Goal: Task Accomplishment & Management: Complete application form

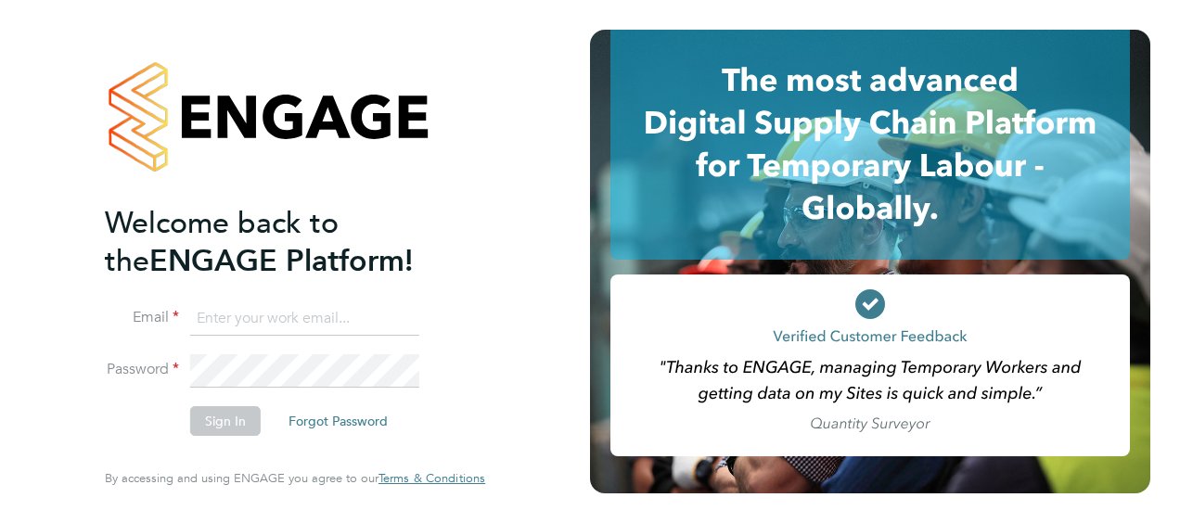
type input "[EMAIL_ADDRESS][DOMAIN_NAME]"
click at [230, 420] on button "Sign In" at bounding box center [225, 421] width 71 height 30
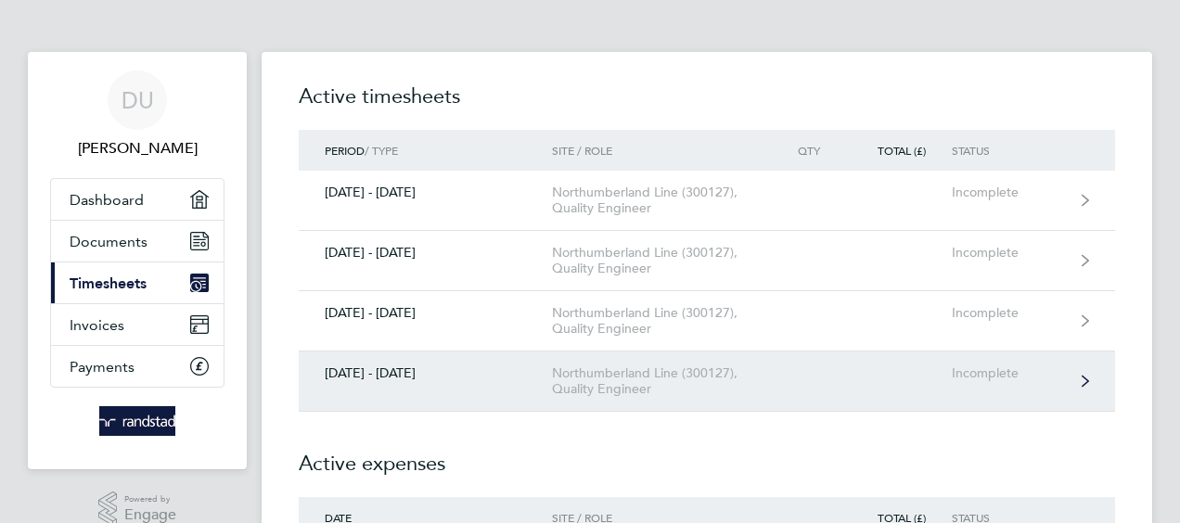
click at [612, 379] on div "Northumberland Line (300127), Quality Engineer" at bounding box center [658, 382] width 212 height 32
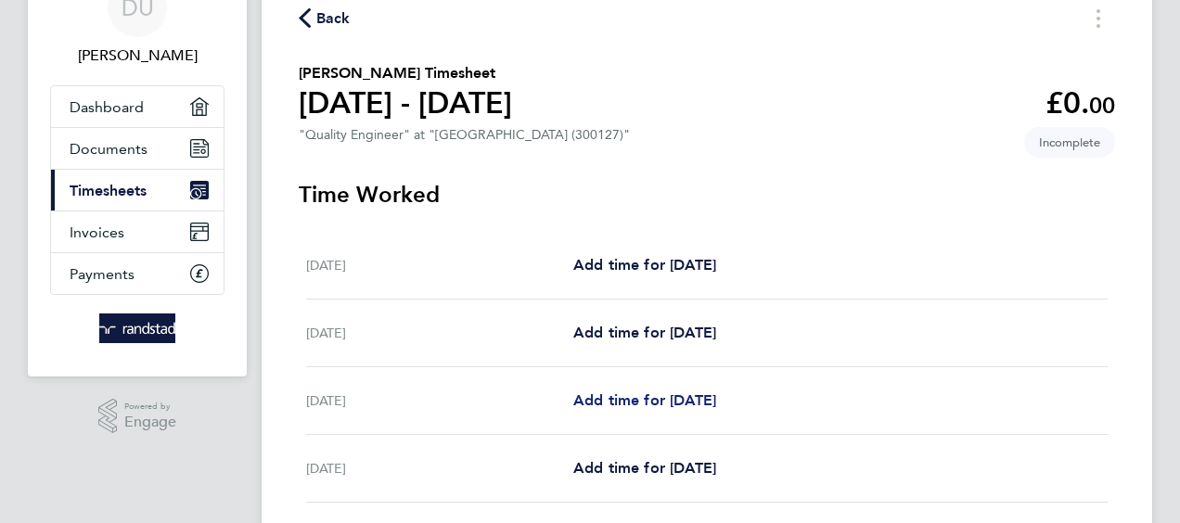
scroll to position [186, 0]
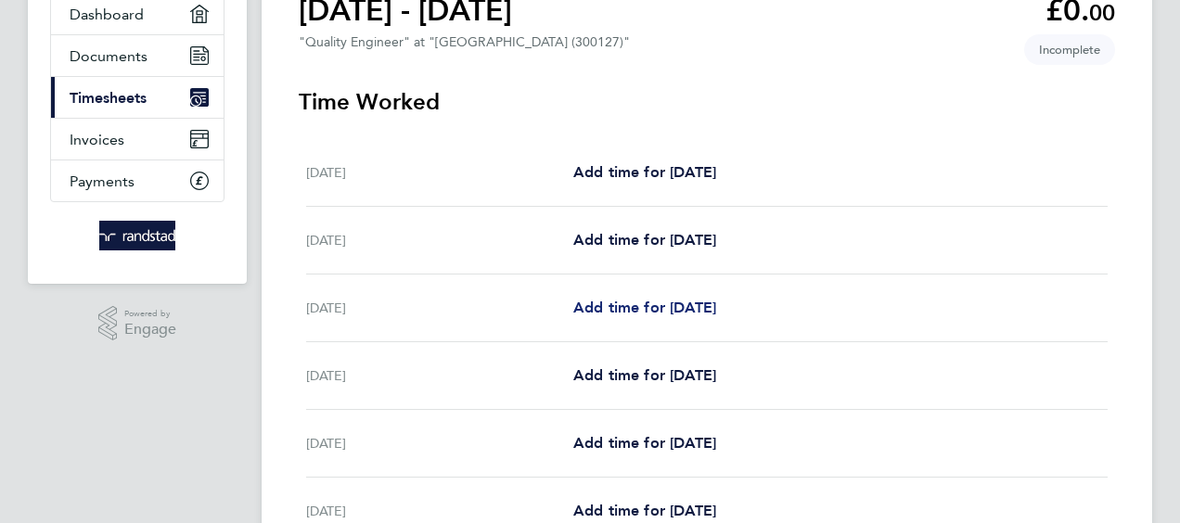
click at [662, 311] on span "Add time for [DATE]" at bounding box center [644, 308] width 143 height 18
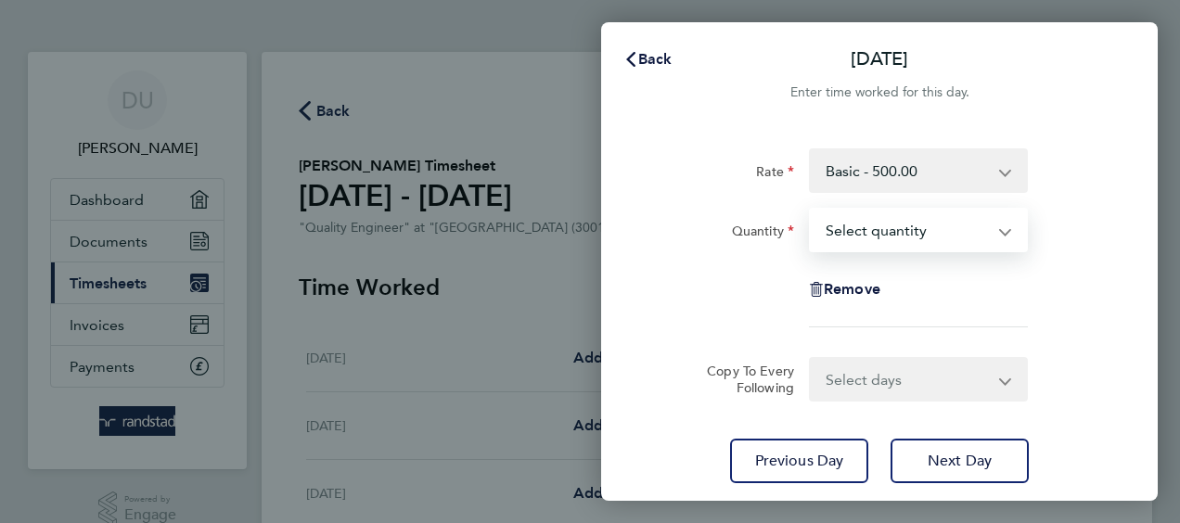
click at [1000, 232] on select "Select quantity 0.5 1" at bounding box center [907, 230] width 193 height 41
select select "1"
click at [811, 210] on select "Select quantity 0.5 1" at bounding box center [907, 230] width 193 height 41
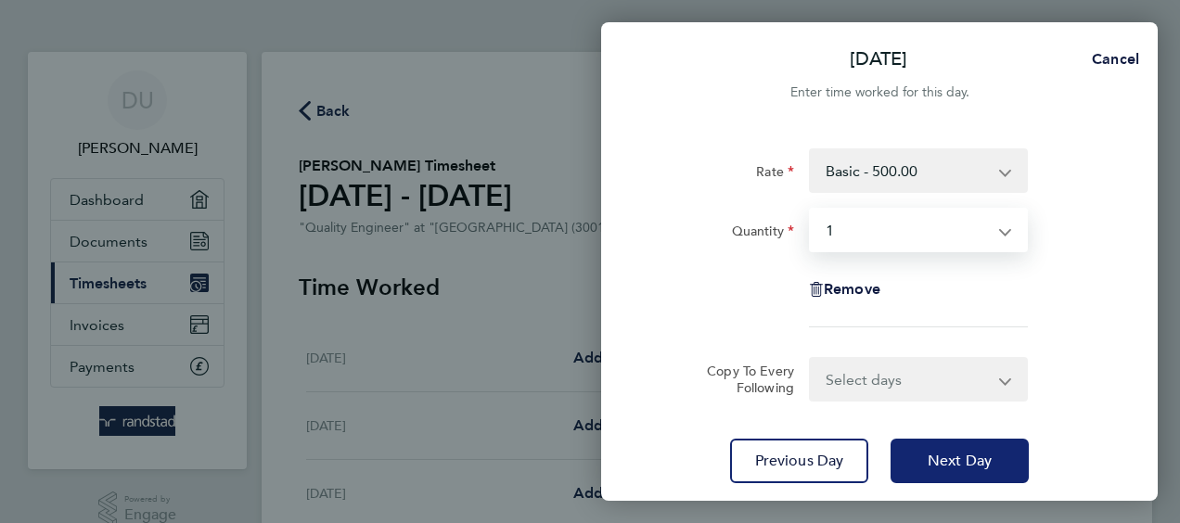
click at [945, 462] on span "Next Day" at bounding box center [960, 461] width 64 height 19
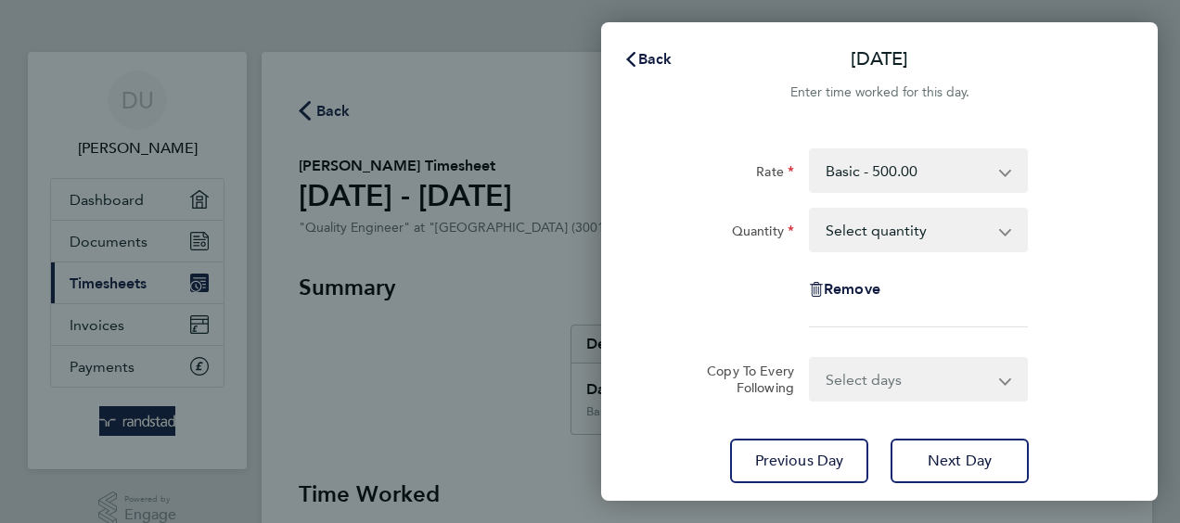
click at [954, 234] on select "Select quantity 0.5 1" at bounding box center [907, 230] width 193 height 41
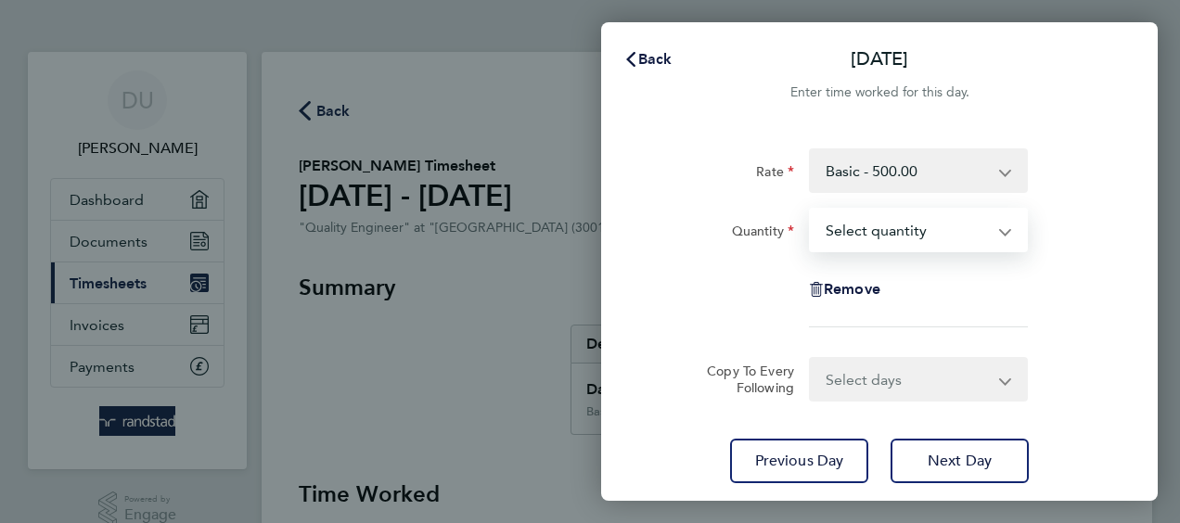
select select "1"
click at [811, 210] on select "Select quantity 0.5 1" at bounding box center [907, 230] width 193 height 41
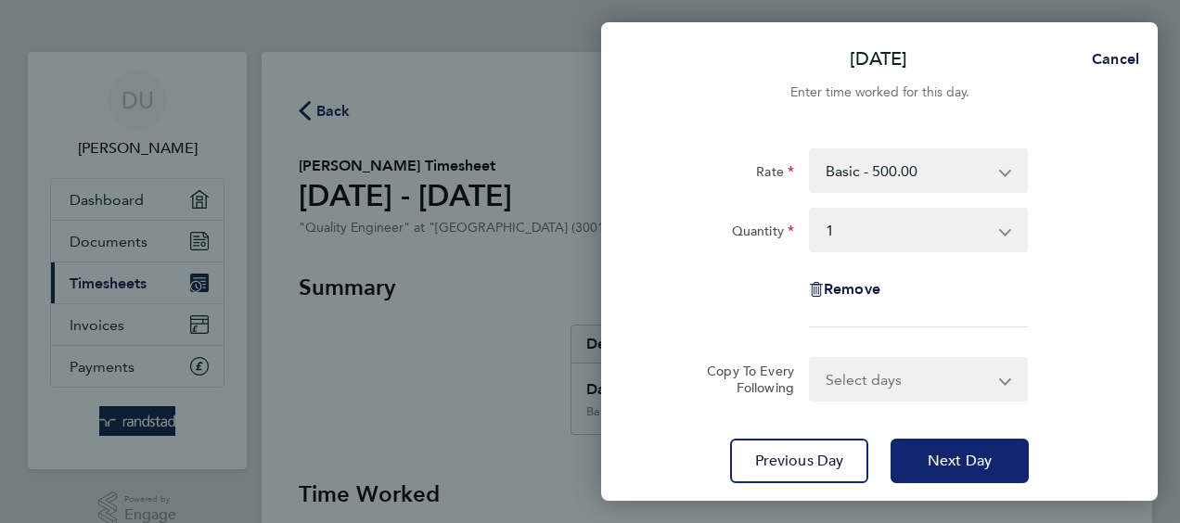
click at [937, 458] on span "Next Day" at bounding box center [960, 461] width 64 height 19
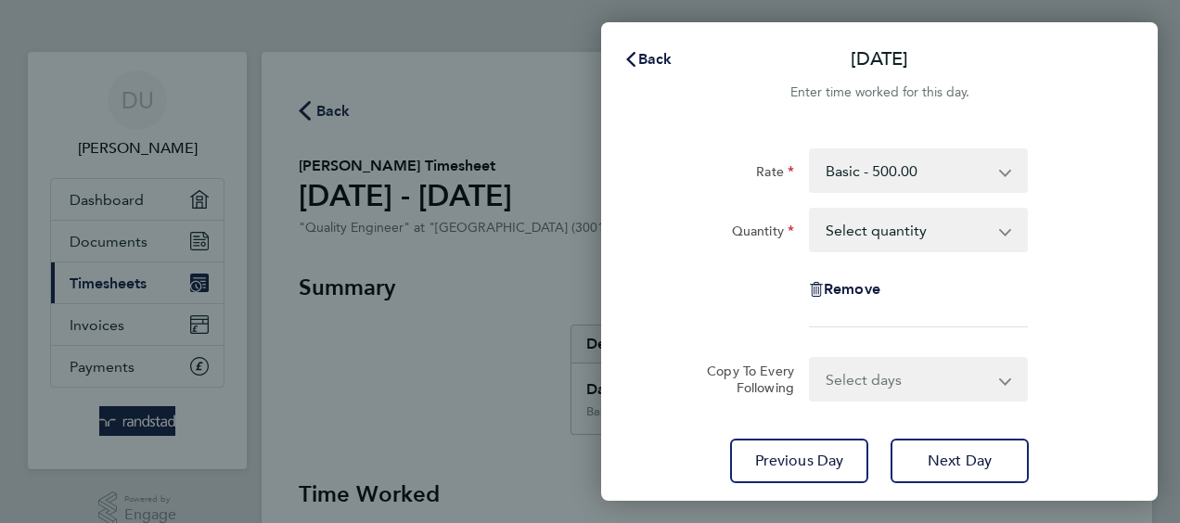
click at [1005, 241] on app-icon-cross-button at bounding box center [1015, 230] width 22 height 41
click at [1004, 234] on app-icon-cross-button at bounding box center [1015, 230] width 22 height 41
click at [879, 239] on select "Select quantity 0.5 1" at bounding box center [907, 230] width 193 height 41
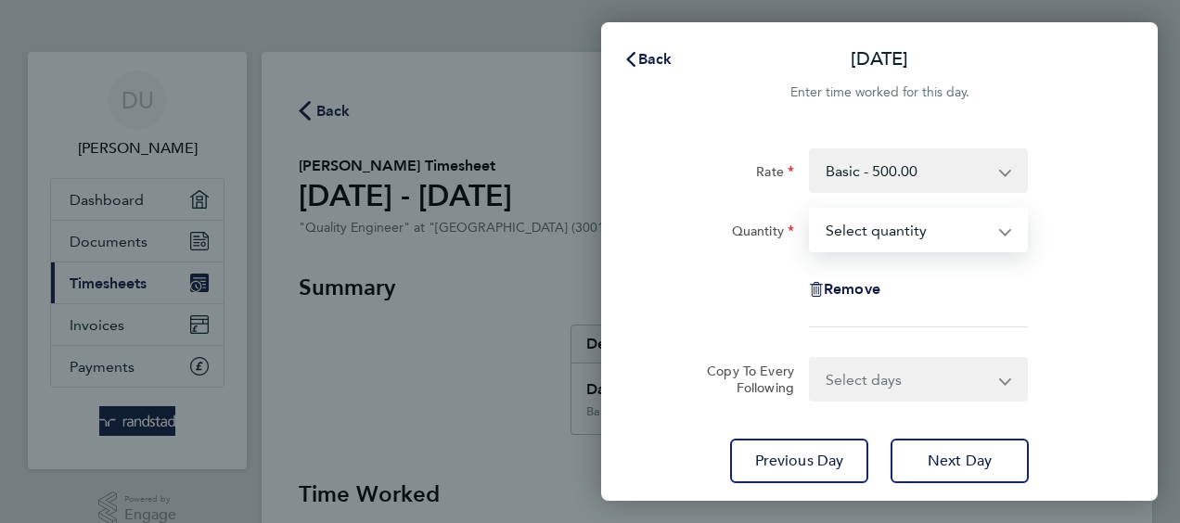
select select "1"
click at [811, 210] on select "Select quantity 0.5 1" at bounding box center [907, 230] width 193 height 41
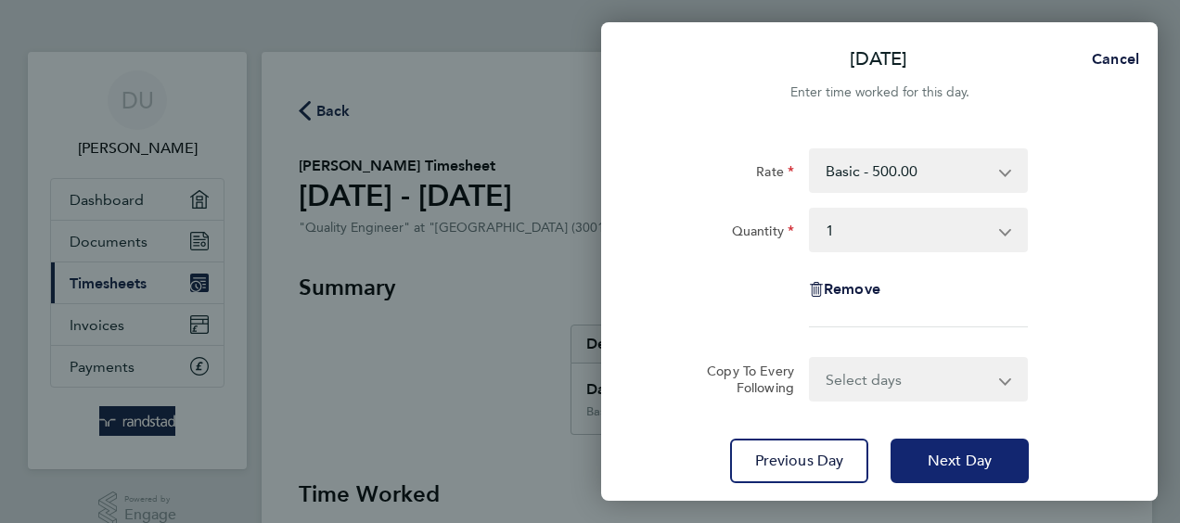
click at [953, 465] on span "Next Day" at bounding box center [960, 461] width 64 height 19
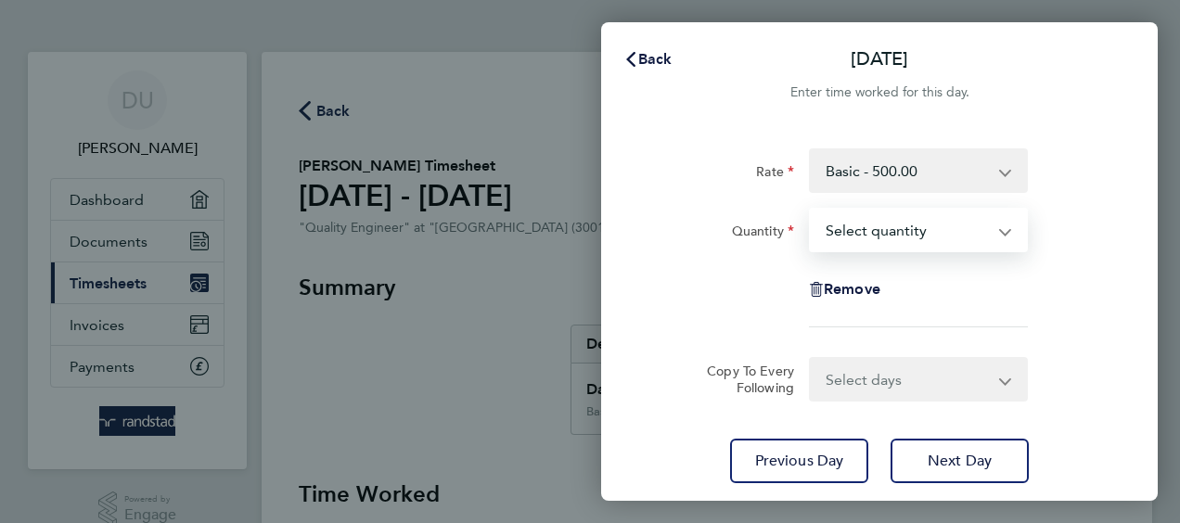
click at [858, 228] on select "Select quantity 0.5 1" at bounding box center [907, 230] width 193 height 41
select select "1"
click at [811, 210] on select "Select quantity 0.5 1" at bounding box center [907, 230] width 193 height 41
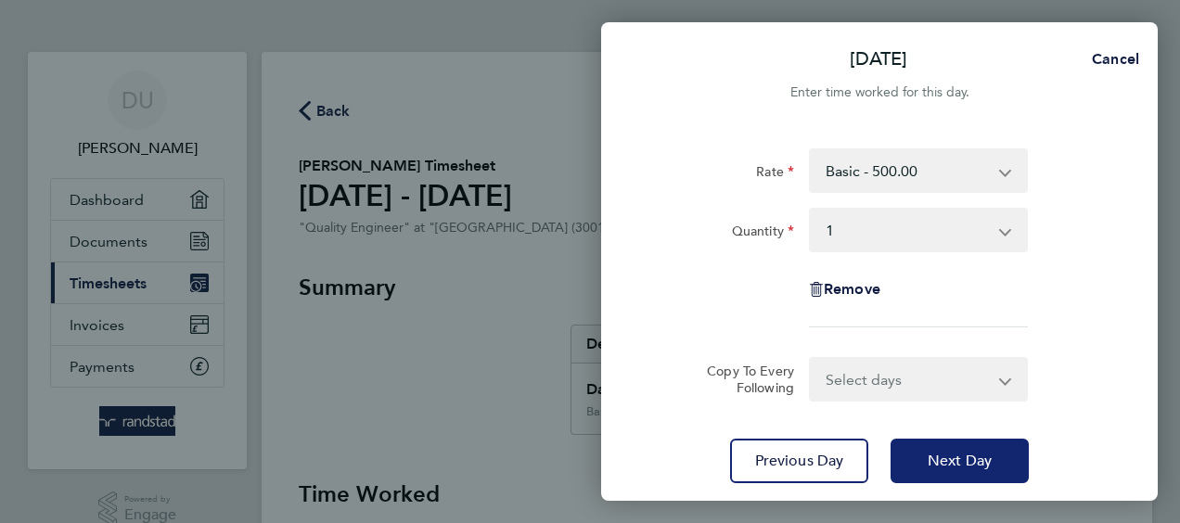
click at [961, 461] on span "Next Day" at bounding box center [960, 461] width 64 height 19
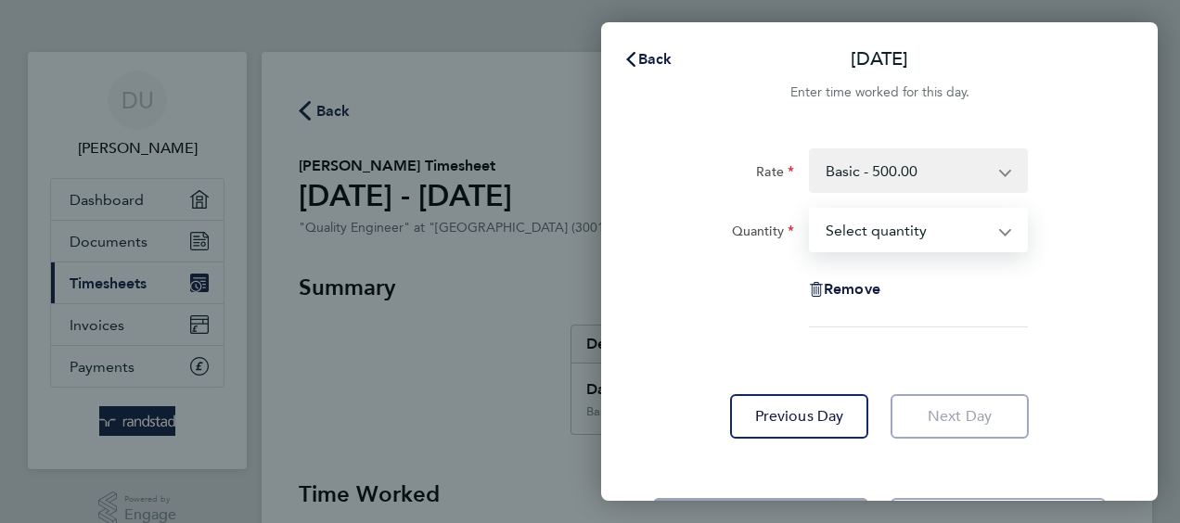
click at [848, 234] on select "Select quantity 0.5 1" at bounding box center [907, 230] width 193 height 41
select select "1"
click at [811, 210] on select "Select quantity 0.5 1" at bounding box center [907, 230] width 193 height 41
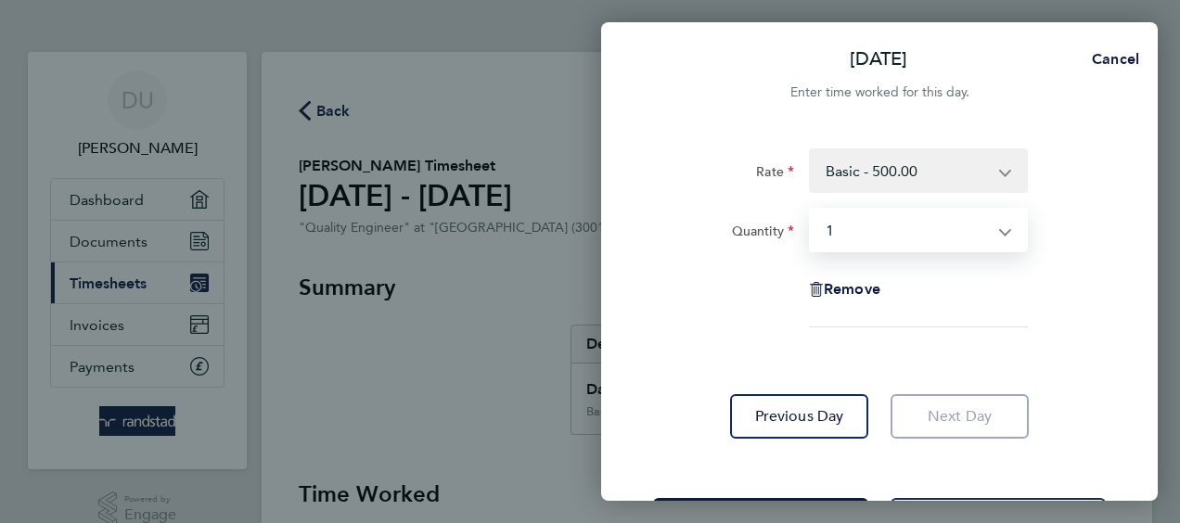
scroll to position [78, 0]
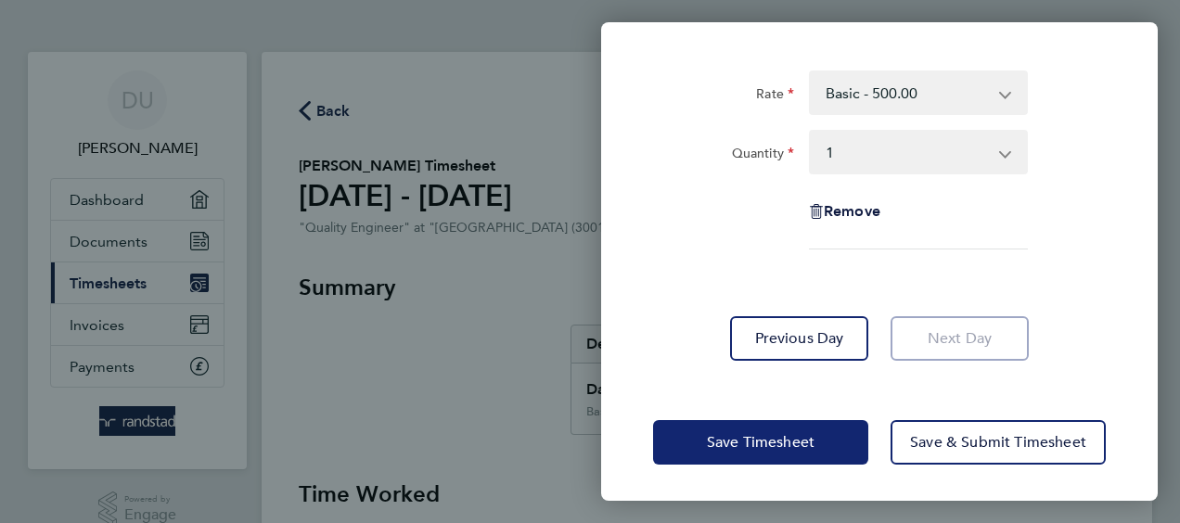
click at [797, 438] on span "Save Timesheet" at bounding box center [761, 442] width 108 height 19
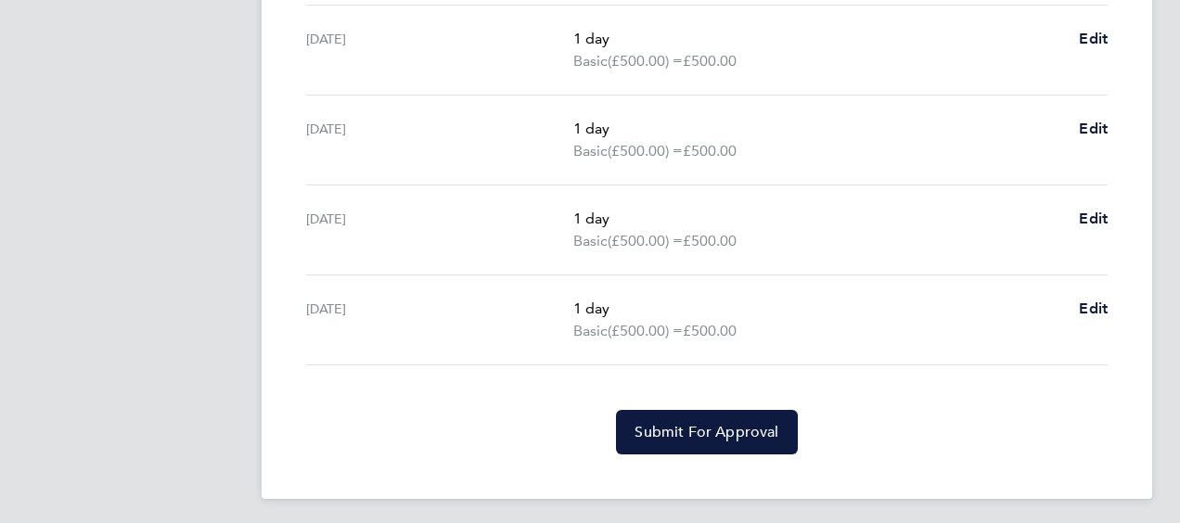
scroll to position [754, 0]
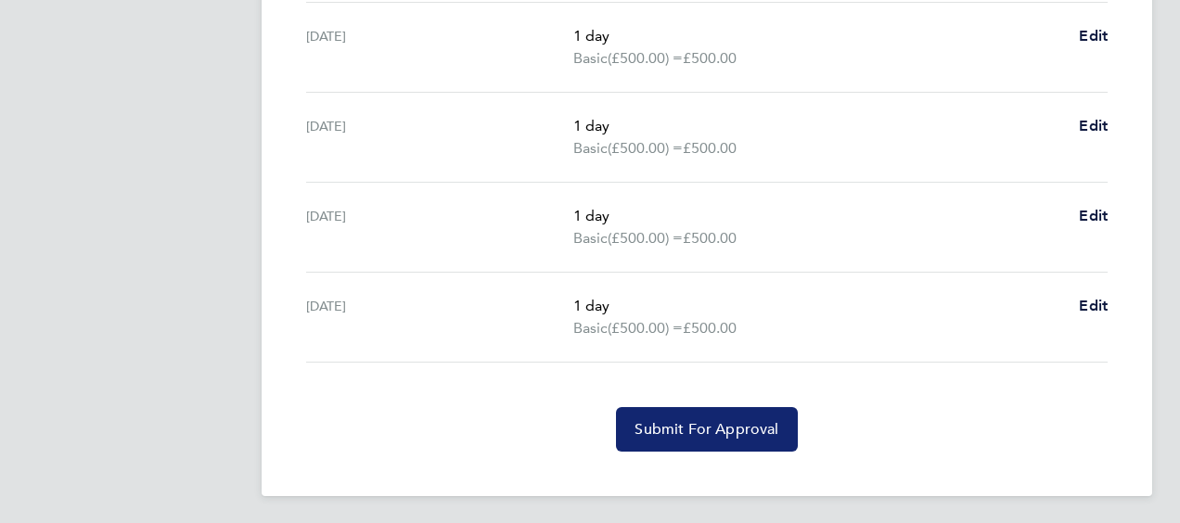
click at [696, 428] on span "Submit For Approval" at bounding box center [707, 429] width 144 height 19
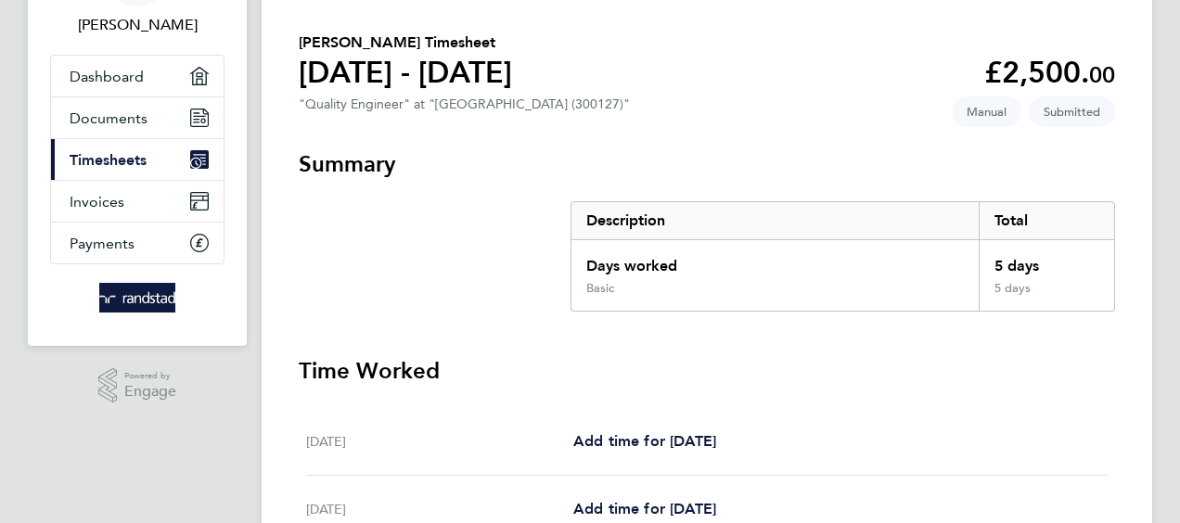
scroll to position [0, 0]
